Goal: Task Accomplishment & Management: Use online tool/utility

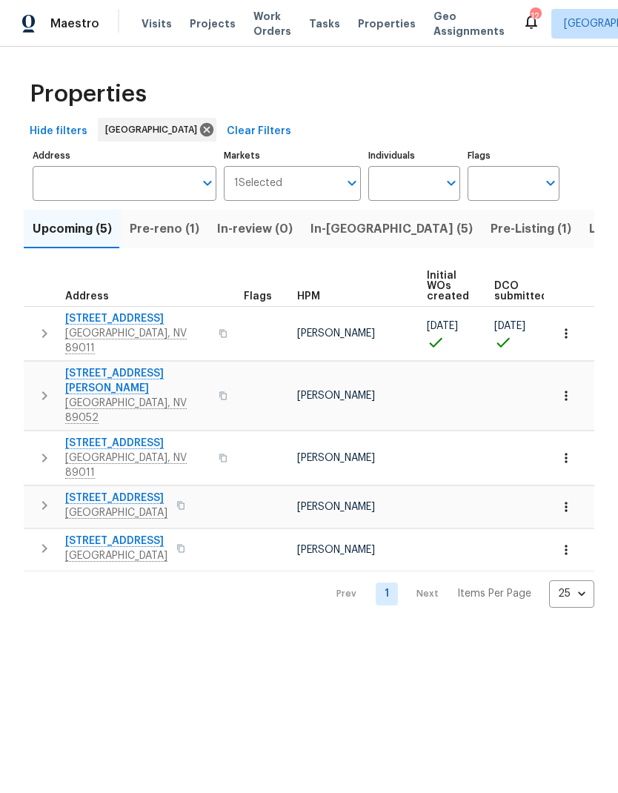
click at [335, 230] on span "In-[GEOGRAPHIC_DATA] (5)" at bounding box center [391, 229] width 162 height 21
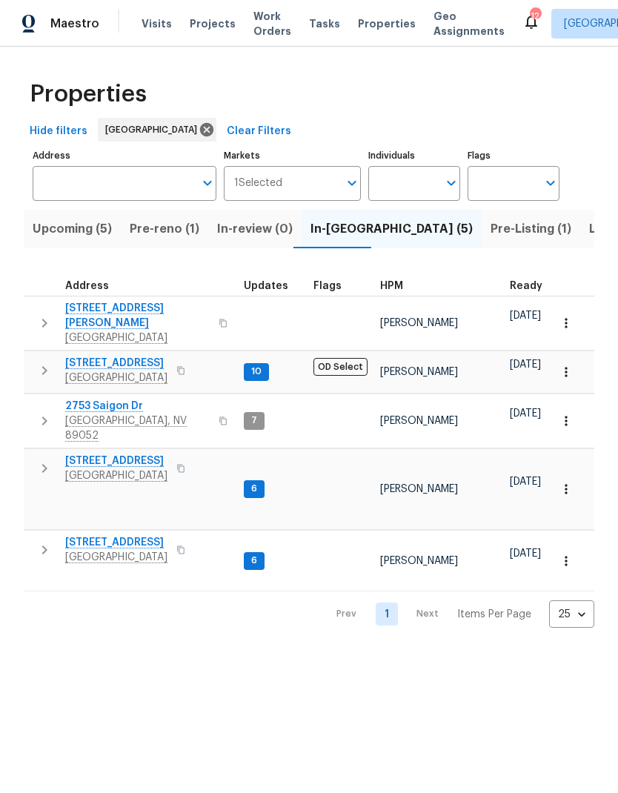
click at [79, 453] on span "[STREET_ADDRESS]" at bounding box center [116, 460] width 102 height 15
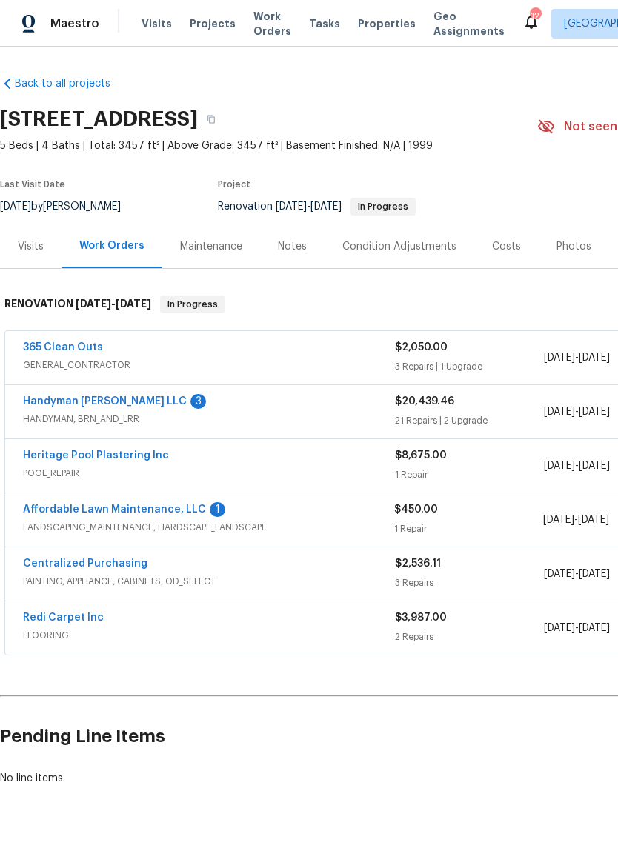
click at [39, 405] on link "Handyman [PERSON_NAME] LLC" at bounding box center [105, 401] width 164 height 10
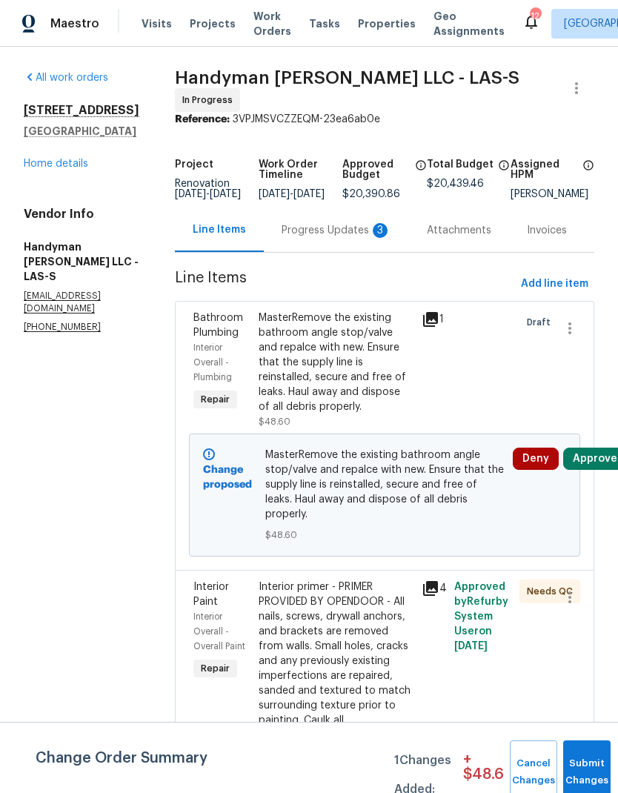
click at [56, 169] on link "Home details" at bounding box center [56, 164] width 64 height 10
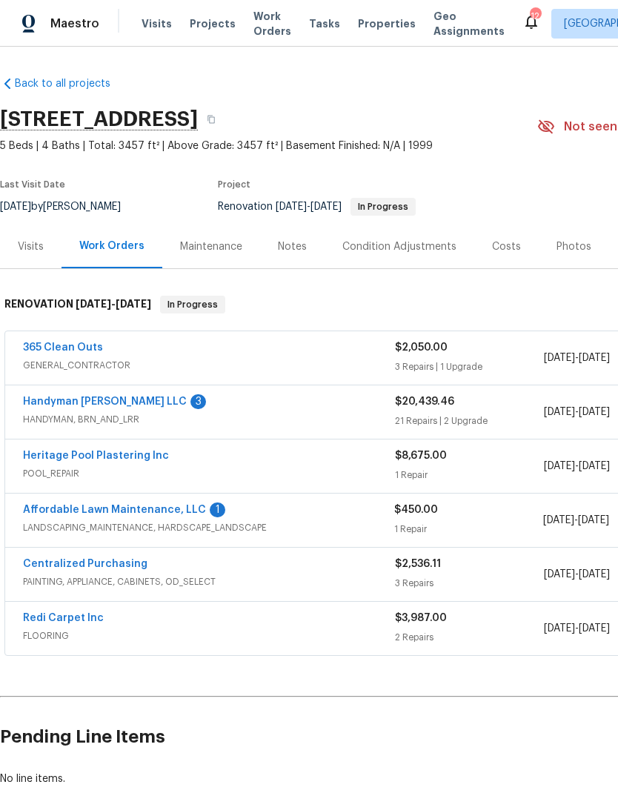
click at [358, 19] on span "Properties" at bounding box center [387, 23] width 58 height 15
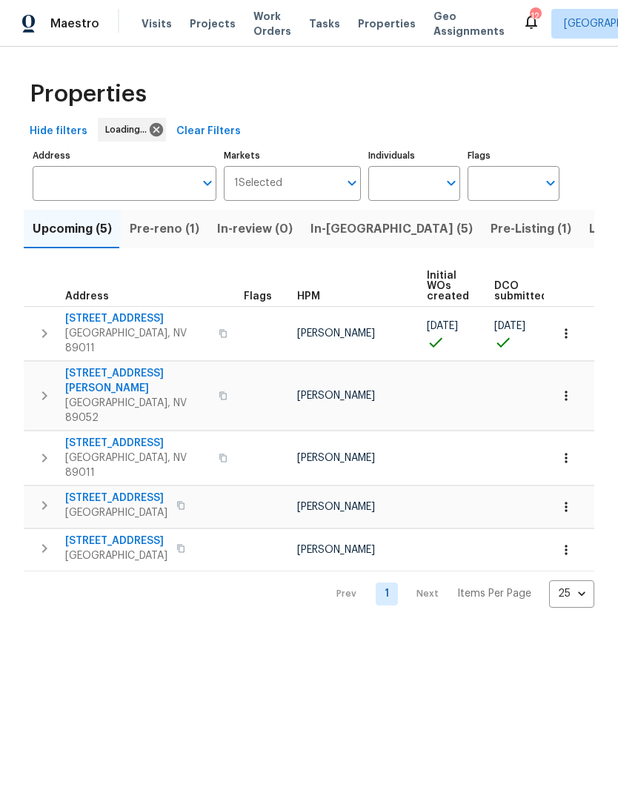
click at [326, 230] on span "In-reno (5)" at bounding box center [391, 229] width 162 height 21
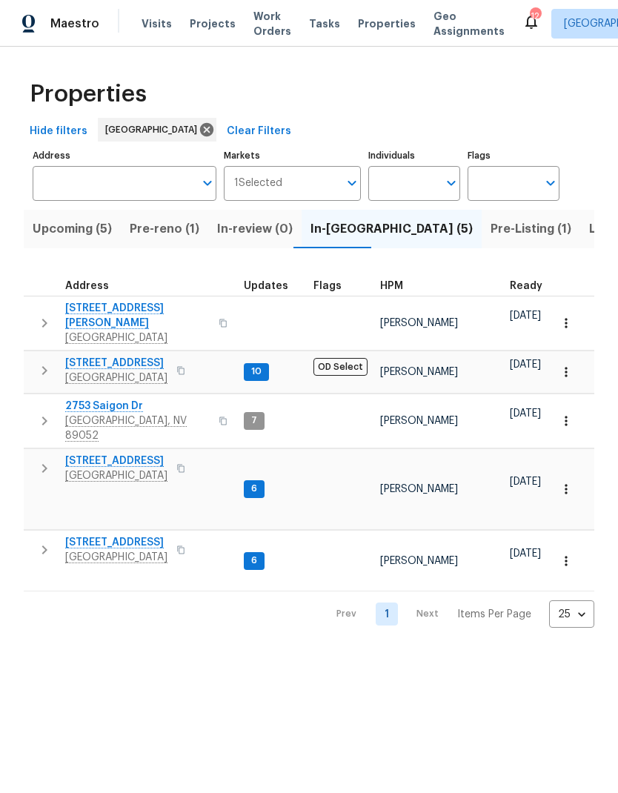
click at [47, 314] on icon "button" at bounding box center [45, 323] width 18 height 18
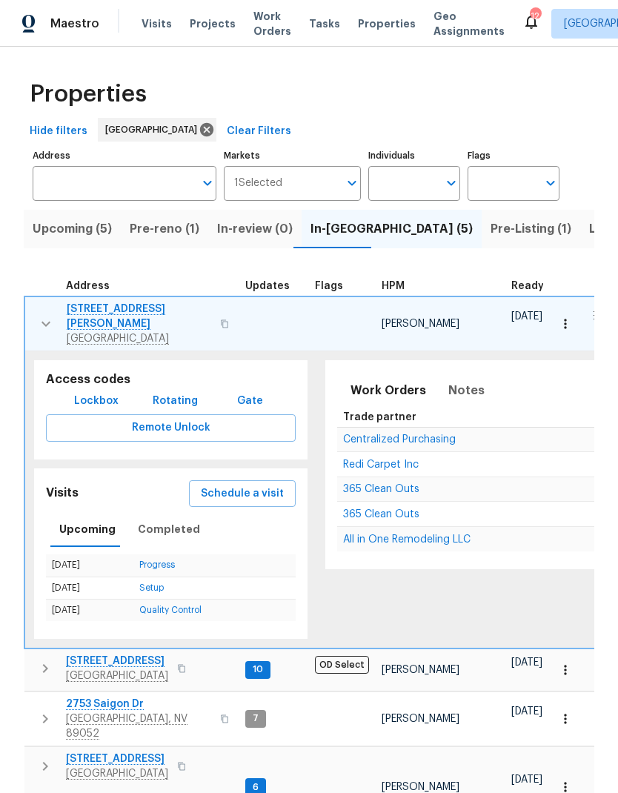
click at [215, 485] on span "Schedule a visit" at bounding box center [242, 494] width 83 height 19
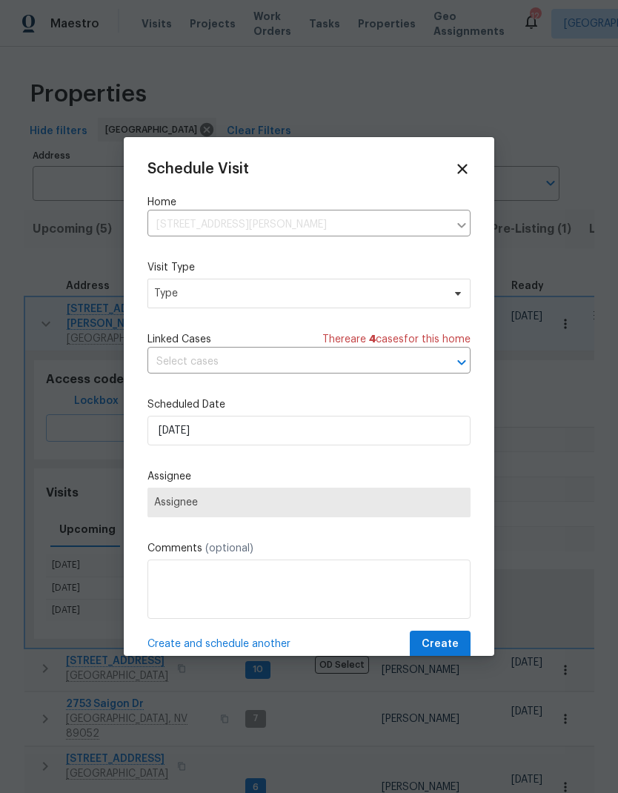
click at [179, 319] on div "Schedule Visit Home 6776 Alpine Brooks Ave, Las Vegas, NV 89130 ​ Visit Type Ty…" at bounding box center [308, 409] width 323 height 497
click at [179, 318] on div "Schedule Visit Home 6776 Alpine Brooks Ave, Las Vegas, NV 89130 ​ Visit Type Ty…" at bounding box center [308, 409] width 323 height 497
click at [173, 290] on span "Type" at bounding box center [298, 293] width 288 height 15
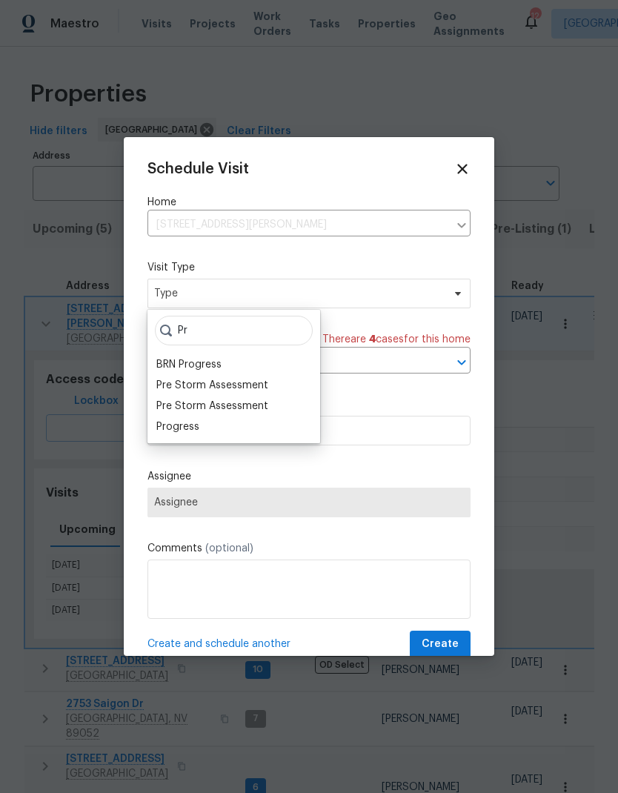
type input "Pr"
click at [164, 431] on div "Progress" at bounding box center [177, 426] width 43 height 15
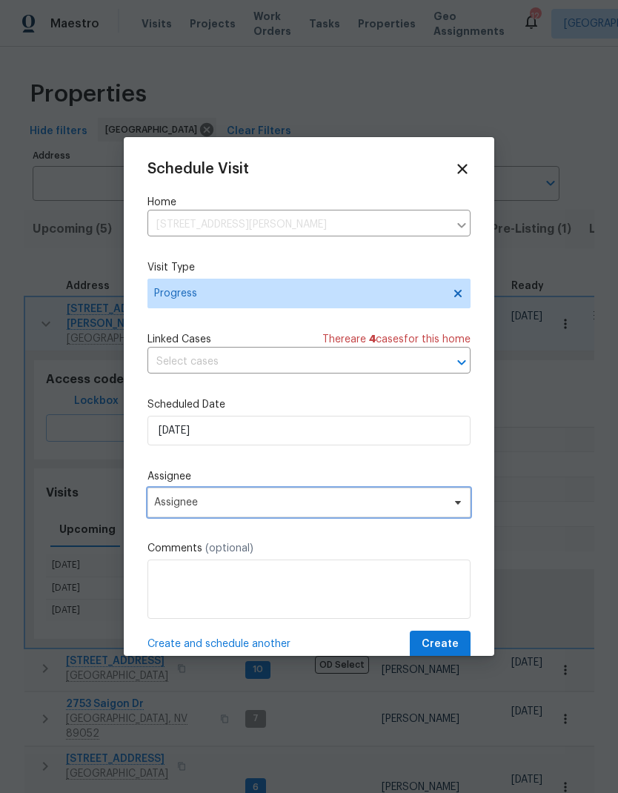
click at [167, 507] on span "Assignee" at bounding box center [299, 502] width 290 height 12
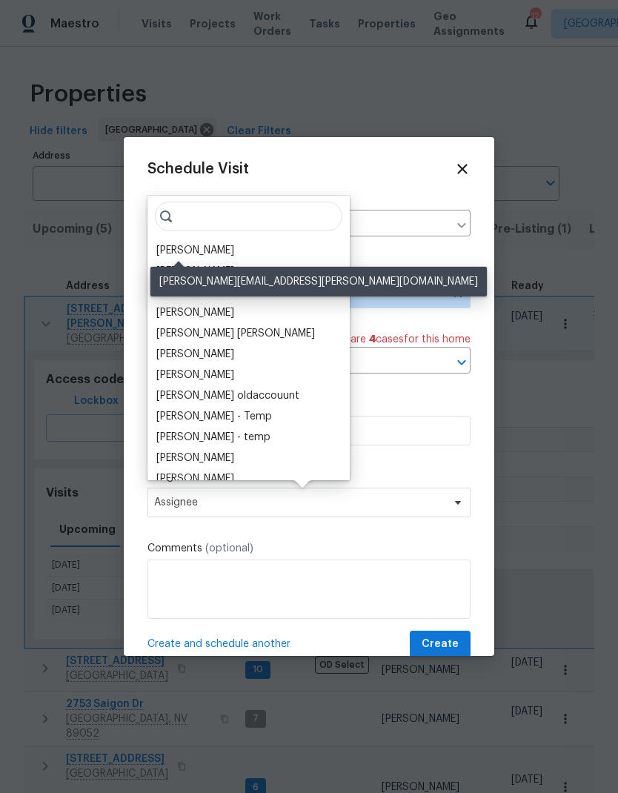
click at [157, 253] on div "[PERSON_NAME]" at bounding box center [195, 250] width 78 height 15
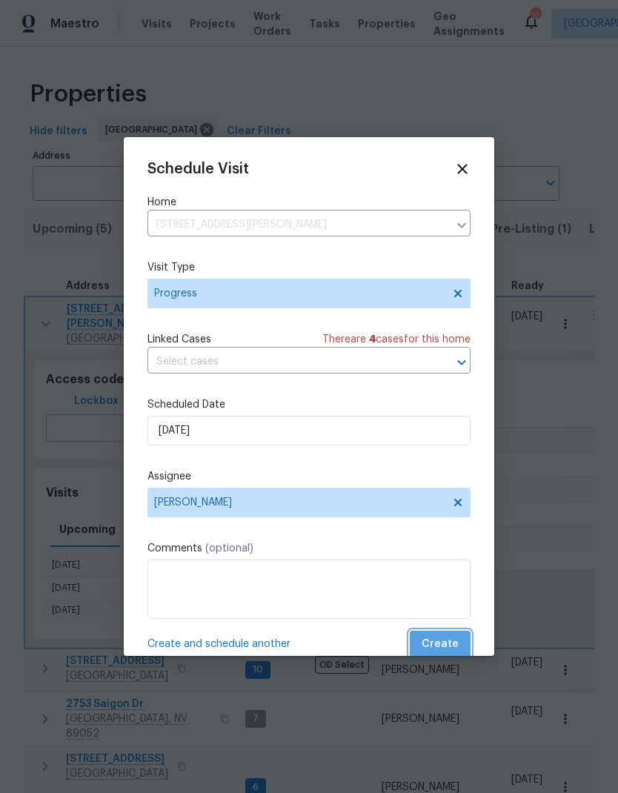
click at [457, 651] on span "Create" at bounding box center [440, 644] width 37 height 19
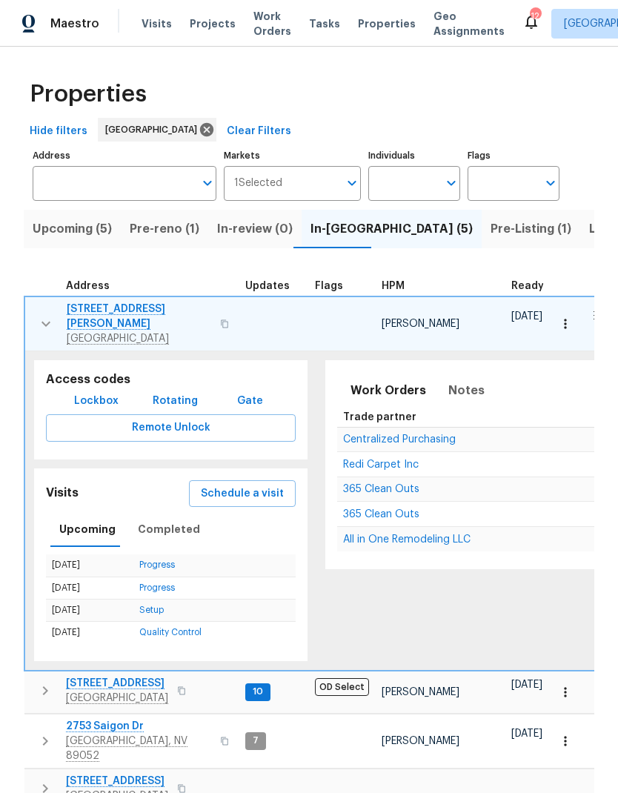
click at [93, 310] on span "6776 Alpine Brooks Ave" at bounding box center [139, 317] width 144 height 30
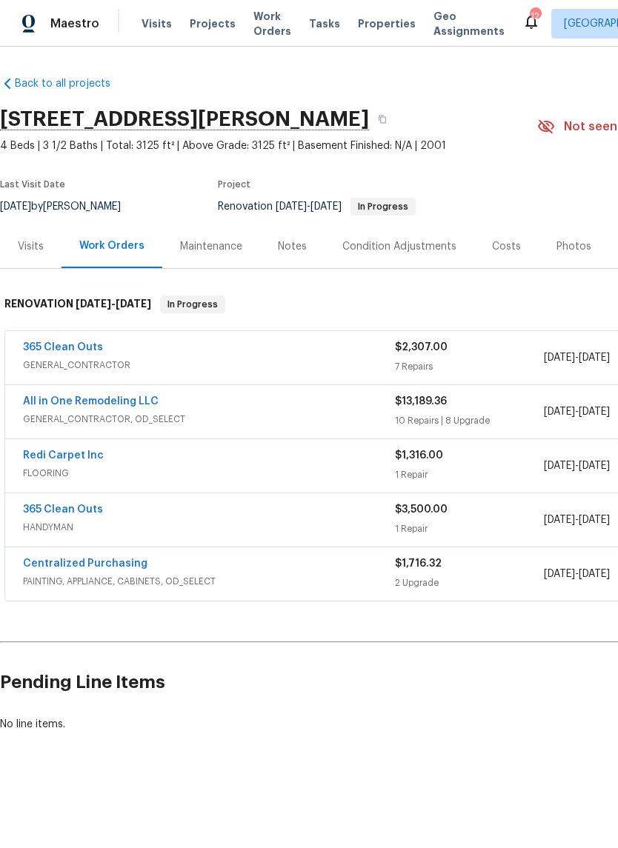
click at [282, 243] on div "Notes" at bounding box center [292, 246] width 29 height 15
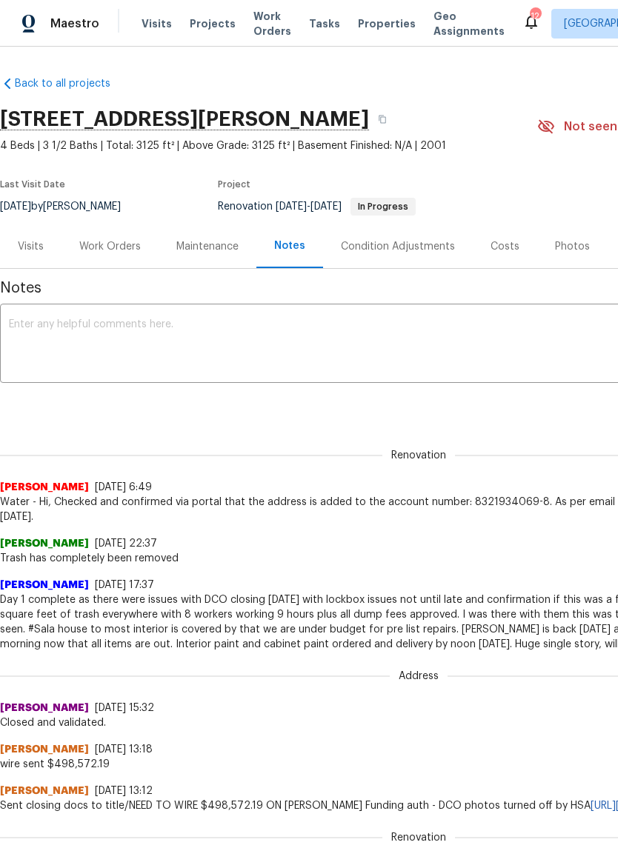
click at [24, 333] on textarea at bounding box center [418, 345] width 819 height 52
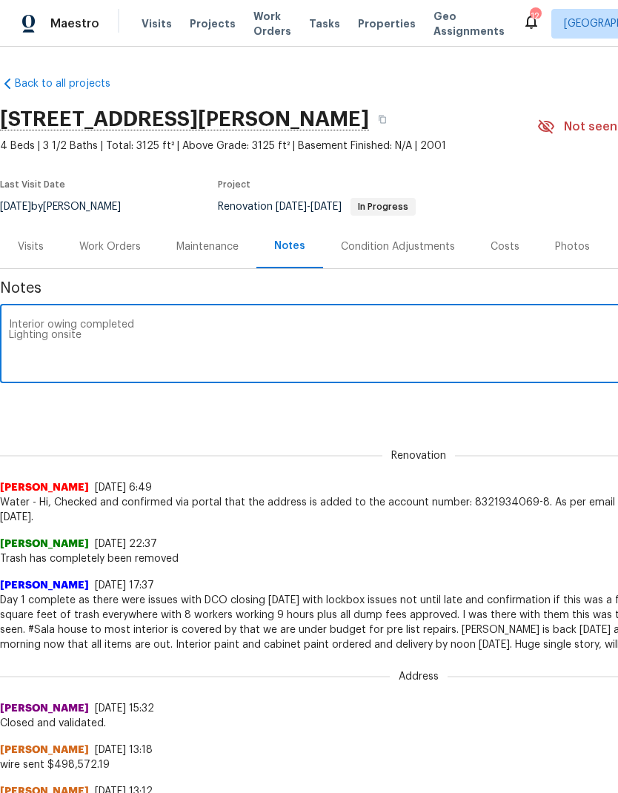
click at [16, 337] on textarea "Interior owing completed Lighting onsite" at bounding box center [418, 345] width 819 height 52
click at [119, 337] on textarea "Interior owing completed Handyman’s onsite" at bounding box center [418, 345] width 819 height 52
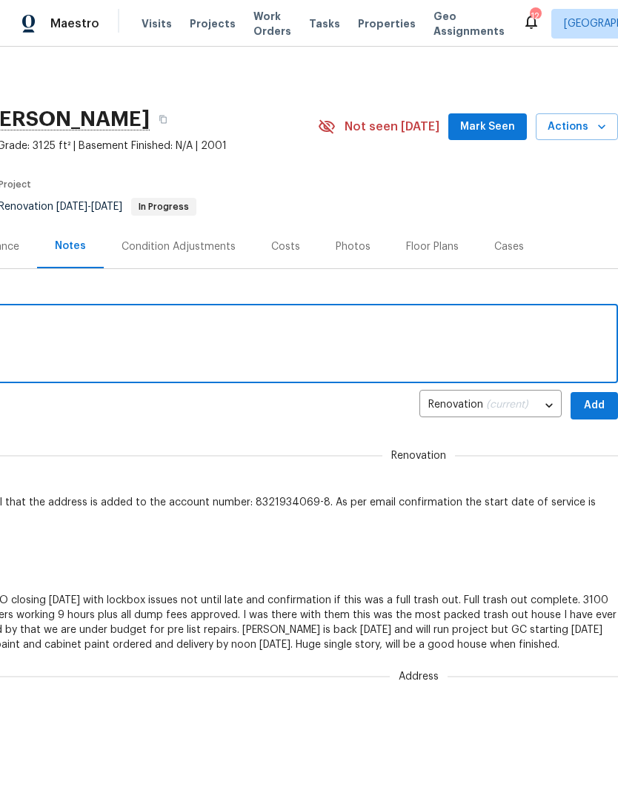
scroll to position [0, 219]
type textarea "Interior owing completed Handyman’s onsite"
click at [598, 408] on span "Add" at bounding box center [594, 405] width 24 height 19
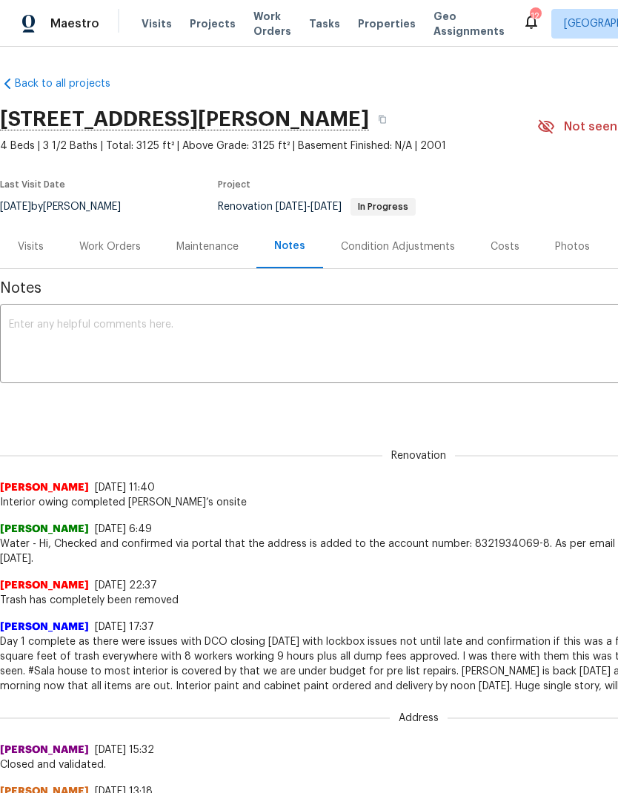
scroll to position [0, 0]
click at [262, 19] on span "Work Orders" at bounding box center [272, 24] width 38 height 30
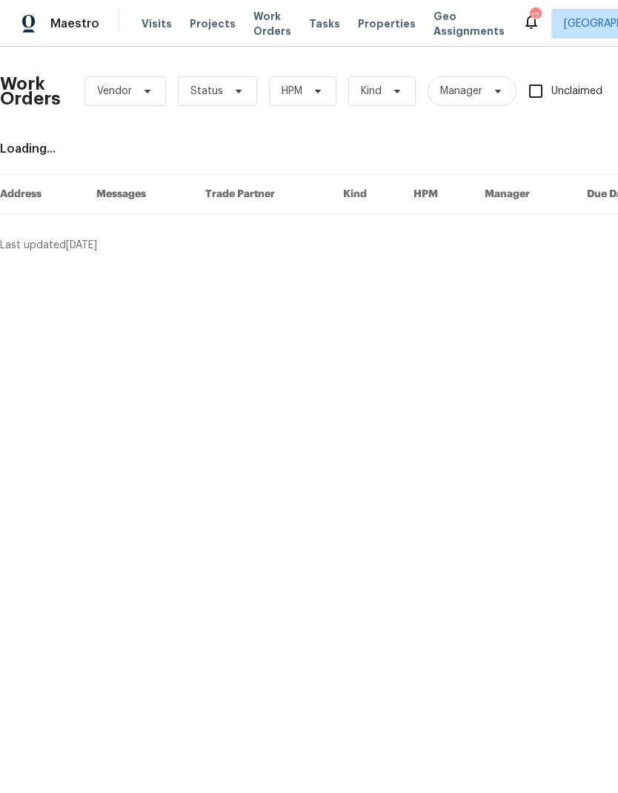
click at [358, 25] on span "Properties" at bounding box center [387, 23] width 58 height 15
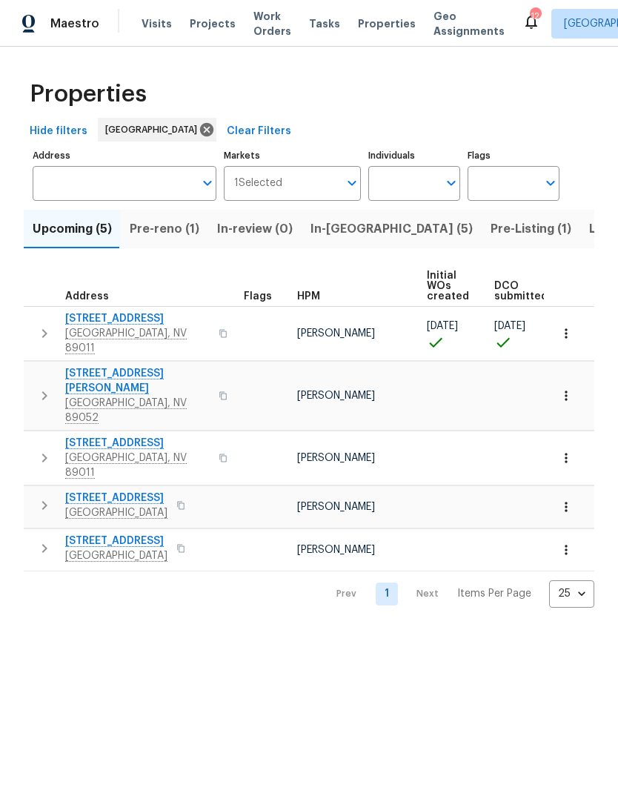
click at [316, 228] on span "In-[GEOGRAPHIC_DATA] (5)" at bounding box center [391, 229] width 162 height 21
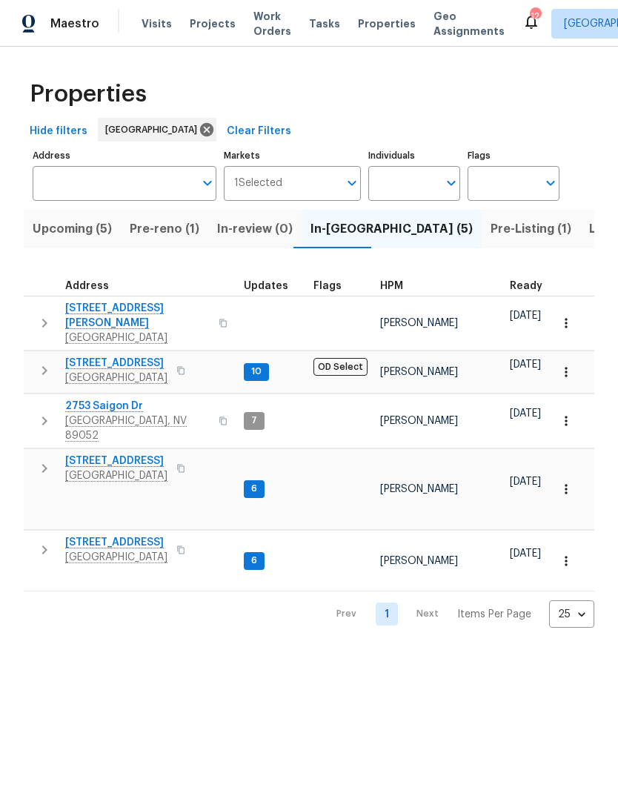
click at [83, 453] on span "[STREET_ADDRESS]" at bounding box center [116, 460] width 102 height 15
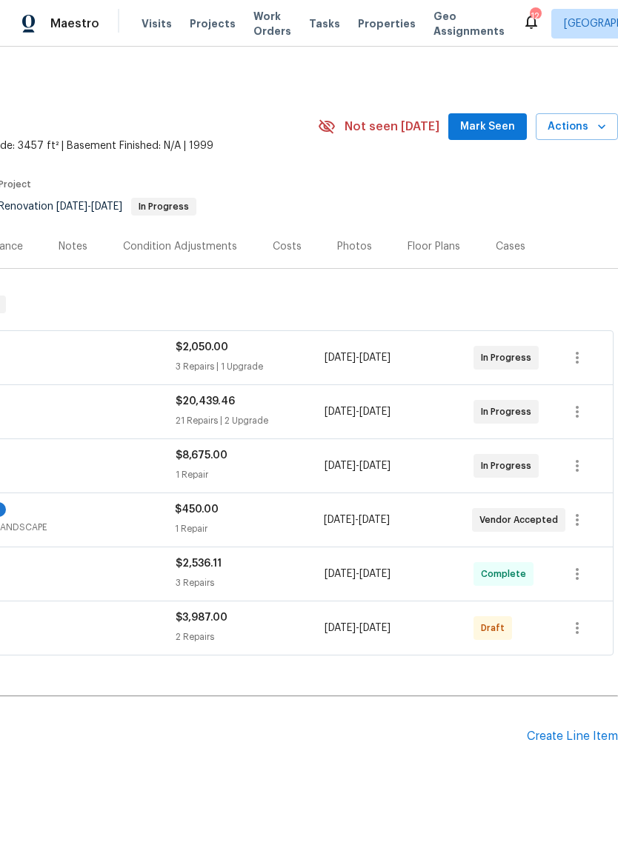
scroll to position [0, 219]
click at [585, 631] on icon "button" at bounding box center [577, 628] width 18 height 18
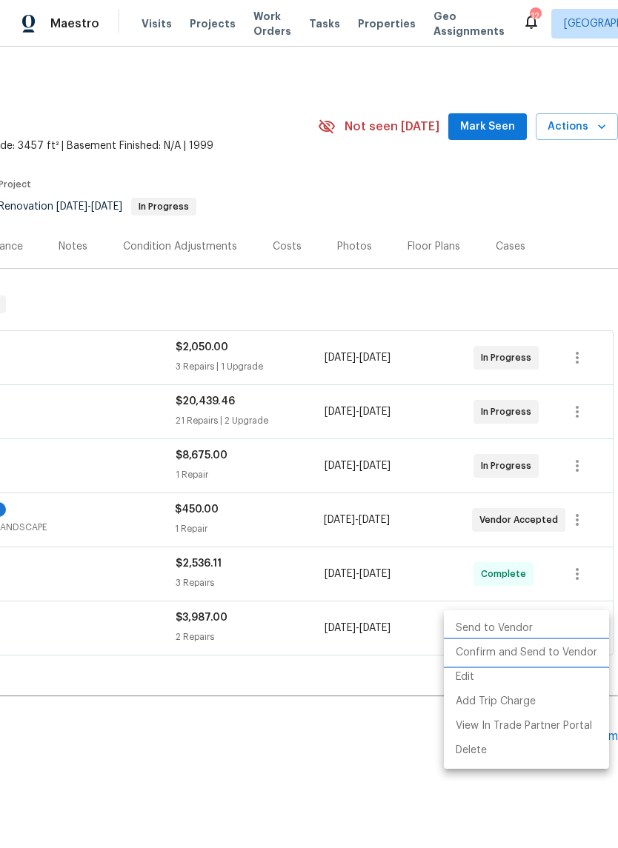
click at [557, 651] on li "Confirm and Send to Vendor" at bounding box center [526, 653] width 165 height 24
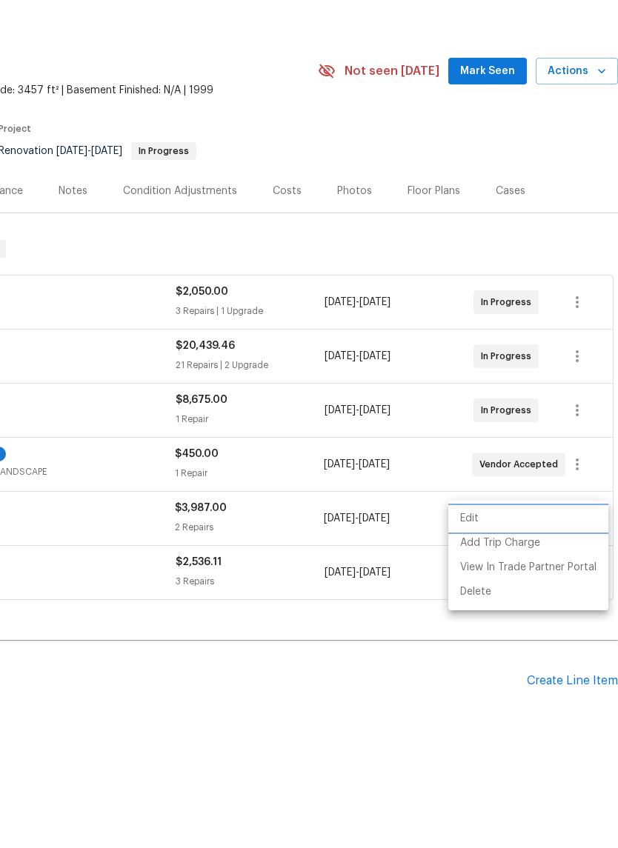
scroll to position [36, 0]
click at [397, 713] on div at bounding box center [309, 424] width 618 height 848
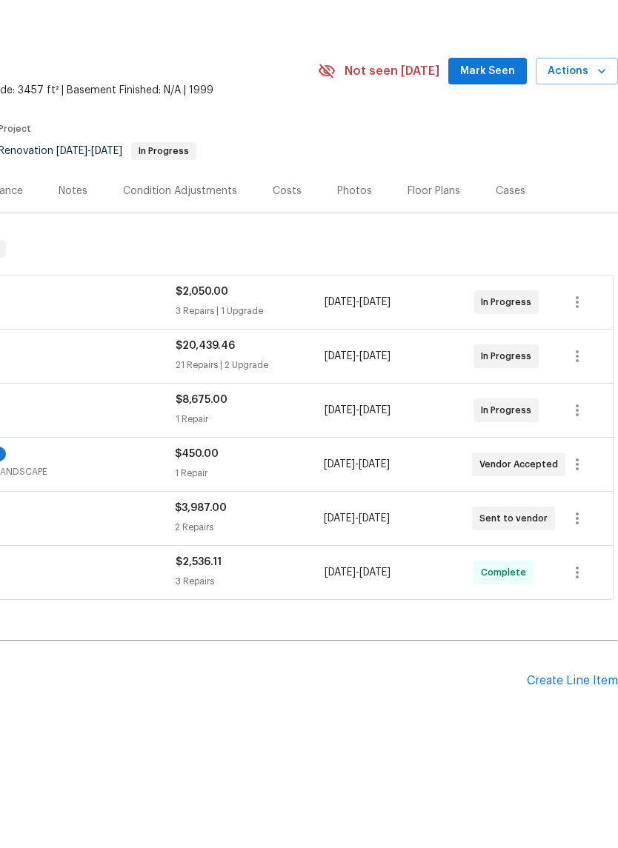
click at [393, 711] on div "Back to all projects [STREET_ADDRESS] 5 Beds | 4 Baths | Total: 3457 ft² | Abov…" at bounding box center [309, 448] width 618 height 802
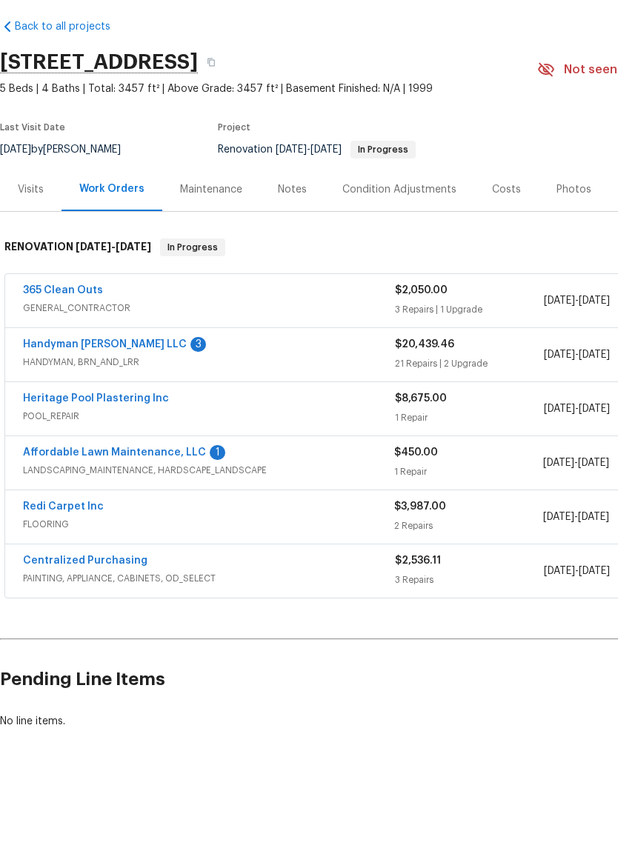
scroll to position [1, 0]
click at [58, 557] on link "Redi Carpet Inc" at bounding box center [63, 562] width 81 height 10
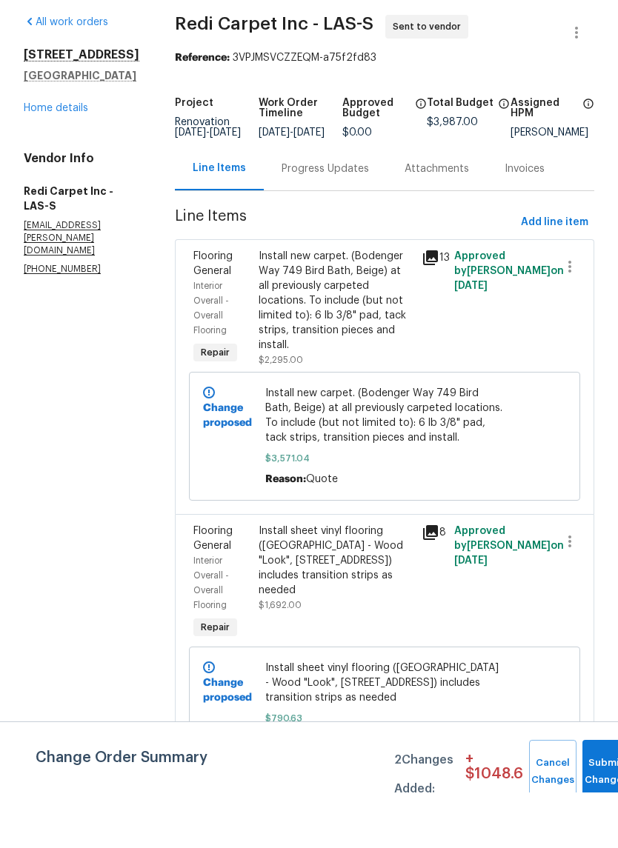
click at [44, 159] on link "Home details" at bounding box center [56, 164] width 64 height 10
